Goal: Navigation & Orientation: Understand site structure

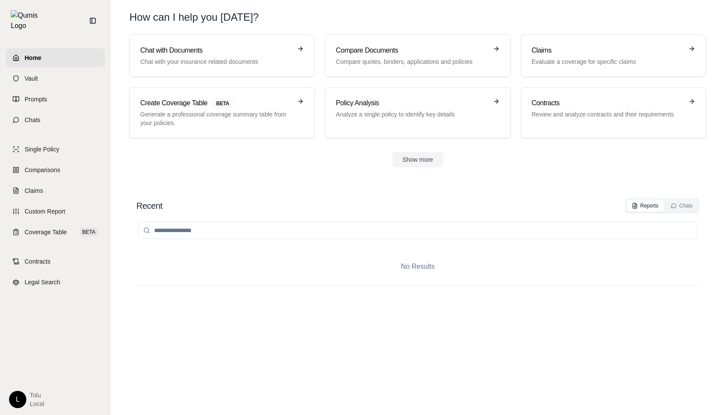
click at [19, 400] on html "Home Vault Prompts Chats Single Policy Comparisons Claims Custom Report Coverag…" at bounding box center [362, 207] width 725 height 415
click at [45, 343] on link "Settings" at bounding box center [37, 349] width 71 height 14
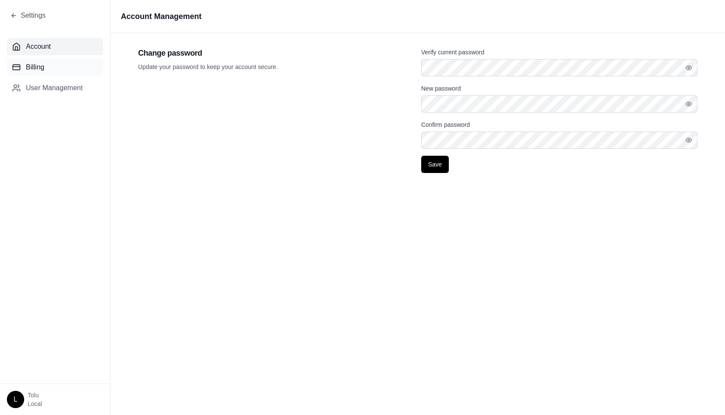
click at [66, 64] on button "Billing" at bounding box center [55, 67] width 96 height 17
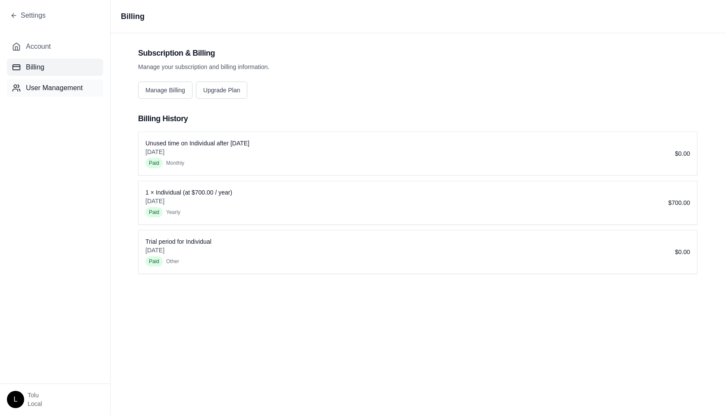
click at [53, 90] on span "User Management" at bounding box center [54, 88] width 57 height 10
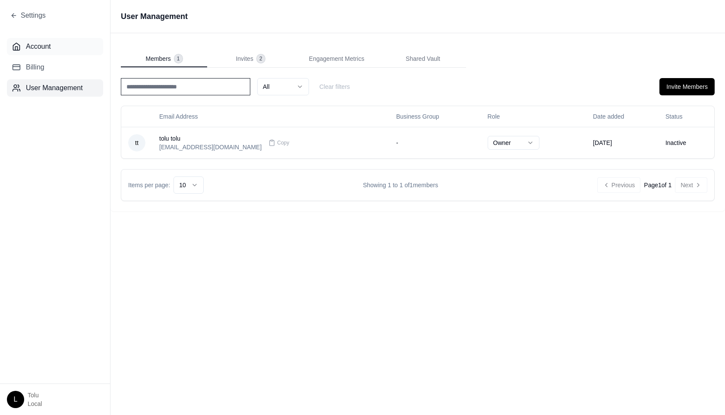
click at [41, 43] on span "Account" at bounding box center [38, 46] width 25 height 10
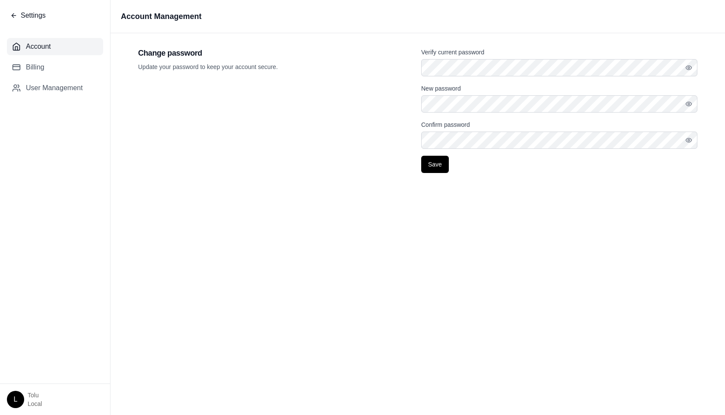
click at [21, 13] on span "Settings" at bounding box center [33, 15] width 25 height 10
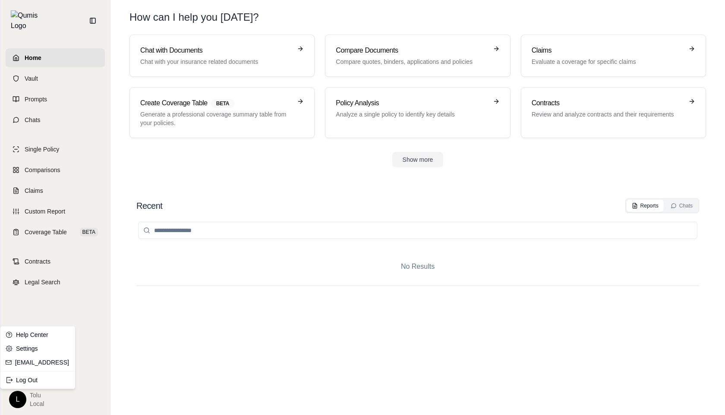
click at [20, 398] on html "Home Vault Prompts Chats Single Policy Comparisons Claims Custom Report Coverag…" at bounding box center [362, 207] width 725 height 415
click at [38, 354] on link "Settings" at bounding box center [37, 349] width 71 height 14
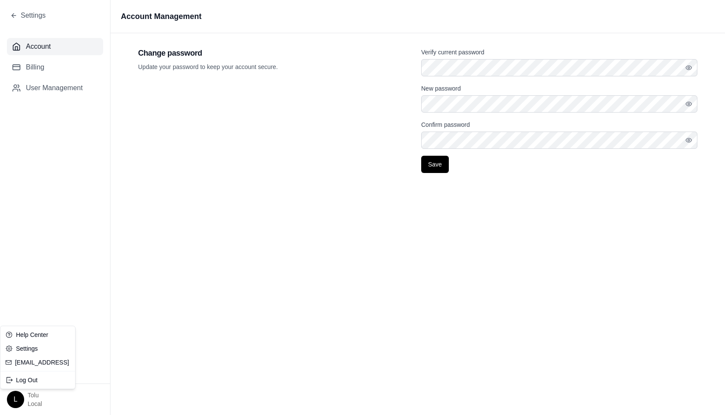
click at [14, 401] on html "Settings Account Billing User Management L tolu Local Account Management Change…" at bounding box center [362, 207] width 725 height 415
click at [71, 286] on html "Settings Account Billing User Management L tolu Local Account Management Change…" at bounding box center [362, 207] width 725 height 415
click at [17, 18] on button "Settings" at bounding box center [27, 15] width 35 height 10
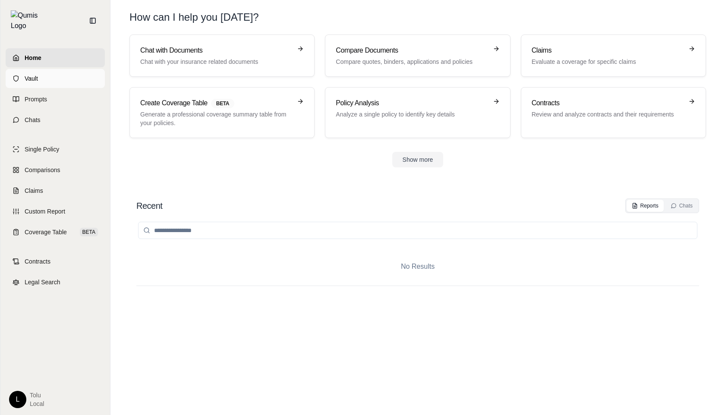
click at [27, 77] on link "Vault" at bounding box center [55, 78] width 99 height 19
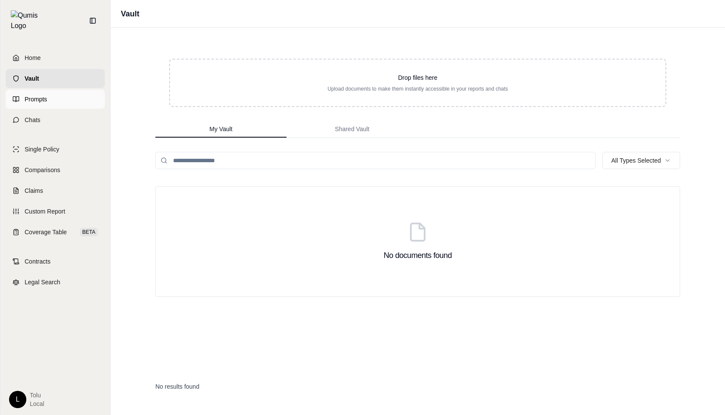
click at [30, 95] on span "Prompts" at bounding box center [36, 99] width 22 height 9
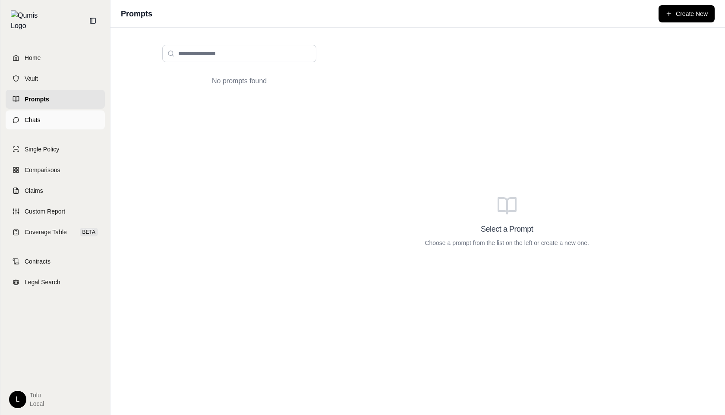
click at [45, 118] on link "Chats" at bounding box center [55, 119] width 99 height 19
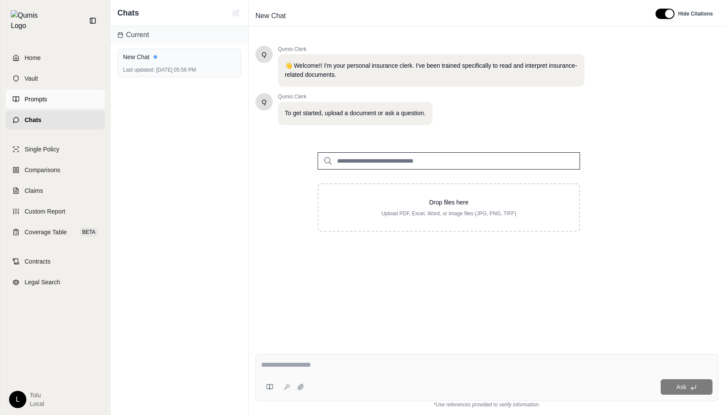
click at [21, 99] on link "Prompts" at bounding box center [55, 99] width 99 height 19
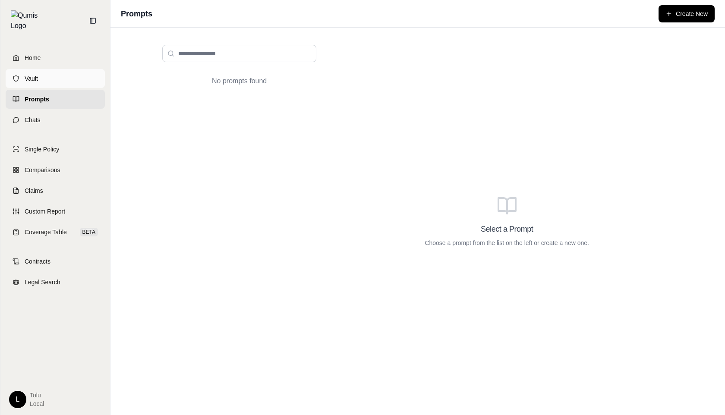
click at [32, 74] on span "Vault" at bounding box center [31, 78] width 13 height 9
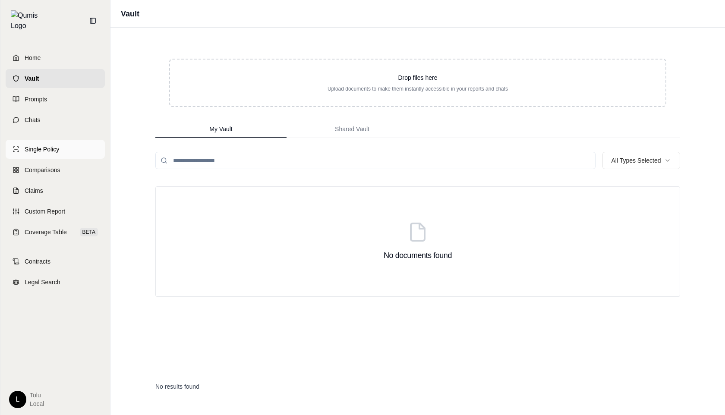
click at [36, 140] on link "Single Policy" at bounding box center [55, 149] width 99 height 19
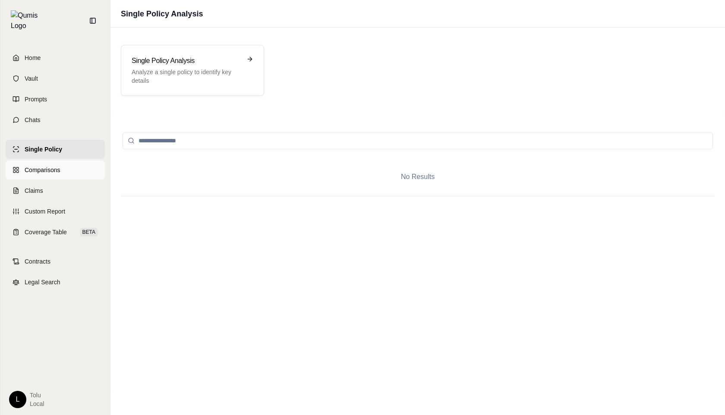
click at [50, 166] on span "Comparisons" at bounding box center [42, 170] width 35 height 9
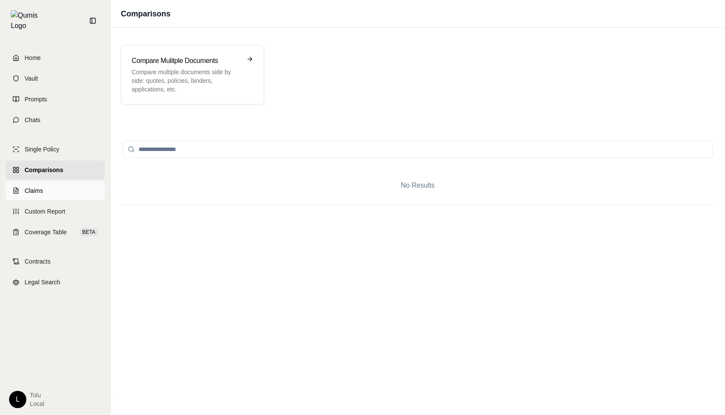
click at [43, 184] on link "Claims" at bounding box center [55, 190] width 99 height 19
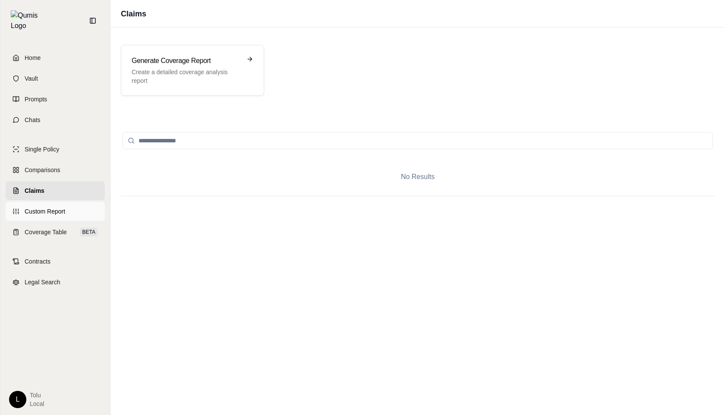
click at [38, 207] on span "Custom Report" at bounding box center [45, 211] width 41 height 9
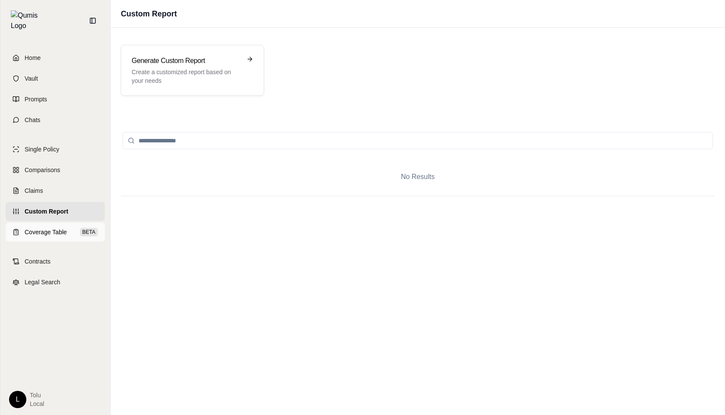
click at [38, 228] on span "Coverage Table" at bounding box center [46, 232] width 42 height 9
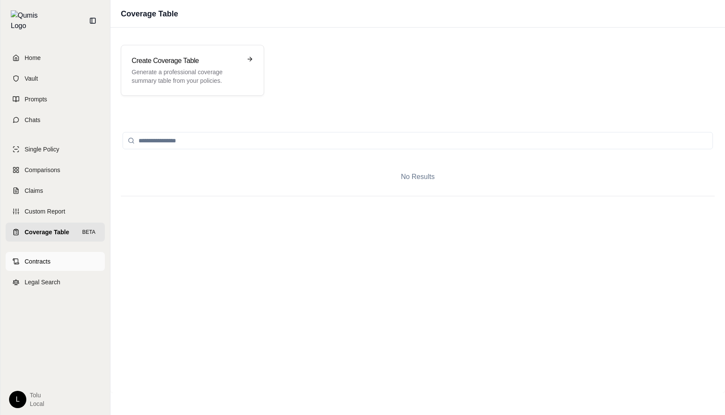
click at [35, 257] on span "Contracts" at bounding box center [38, 261] width 26 height 9
